Goal: Task Accomplishment & Management: Complete application form

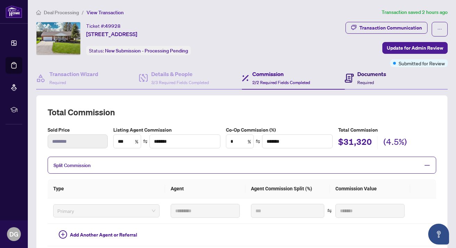
click at [364, 82] on span "Required" at bounding box center [365, 82] width 17 height 5
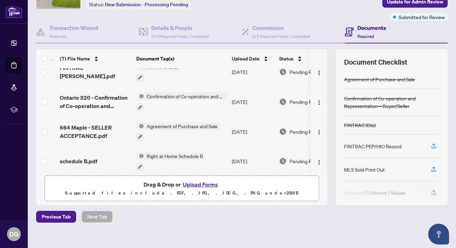
scroll to position [105, 0]
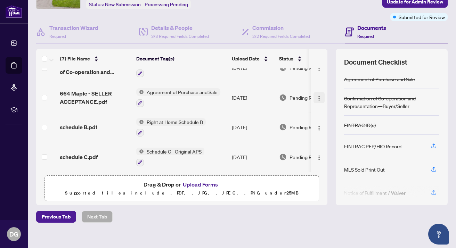
click at [317, 97] on img "button" at bounding box center [319, 99] width 6 height 6
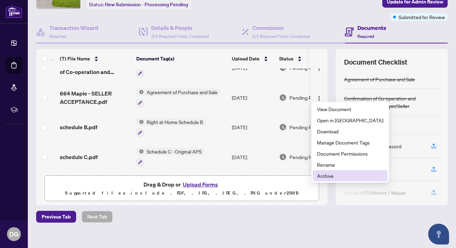
click at [329, 172] on span "Archive" at bounding box center [350, 176] width 66 height 8
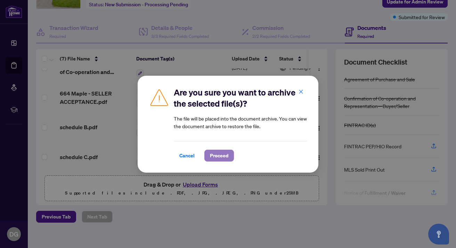
click at [229, 154] on button "Proceed" at bounding box center [219, 156] width 30 height 12
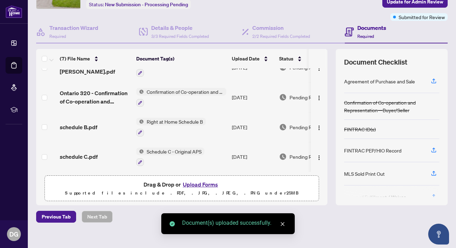
scroll to position [0, 0]
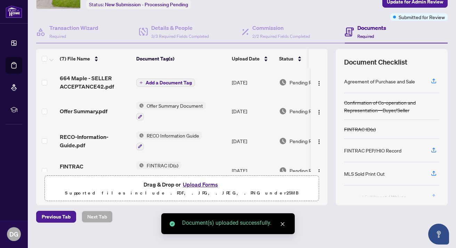
click at [179, 83] on span "Add a Document Tag" at bounding box center [169, 82] width 46 height 5
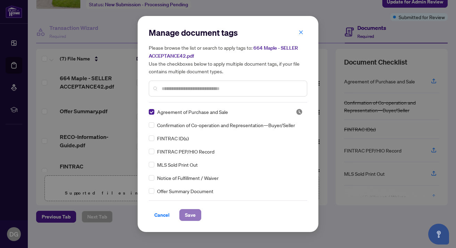
click at [189, 216] on span "Save" at bounding box center [190, 214] width 11 height 11
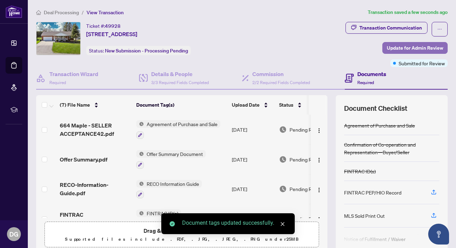
click at [414, 47] on span "Update for Admin Review" at bounding box center [415, 47] width 56 height 11
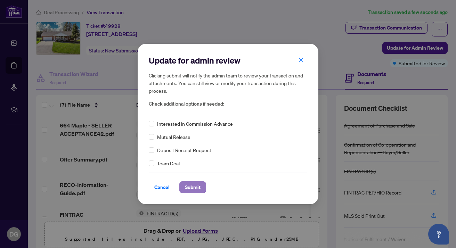
click at [192, 187] on span "Submit" at bounding box center [193, 187] width 16 height 11
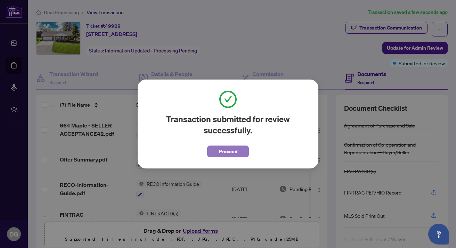
click at [231, 153] on span "Proceed" at bounding box center [228, 151] width 18 height 11
